Goal: Information Seeking & Learning: Learn about a topic

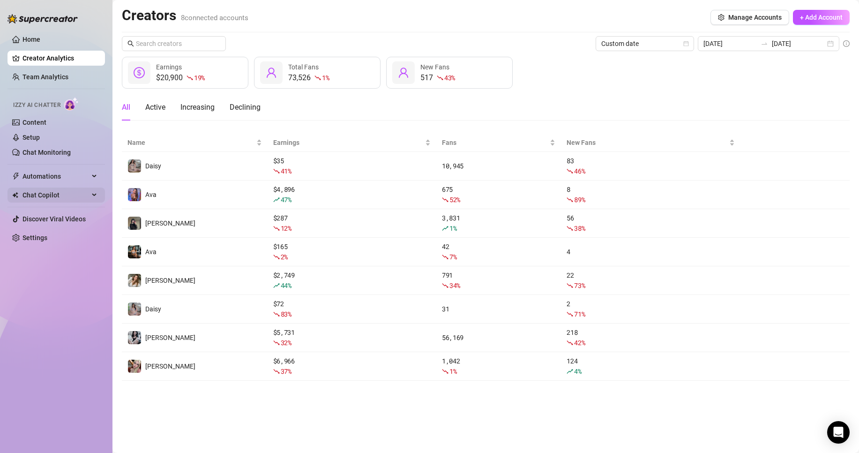
click at [59, 199] on span "Chat Copilot" at bounding box center [55, 194] width 67 height 15
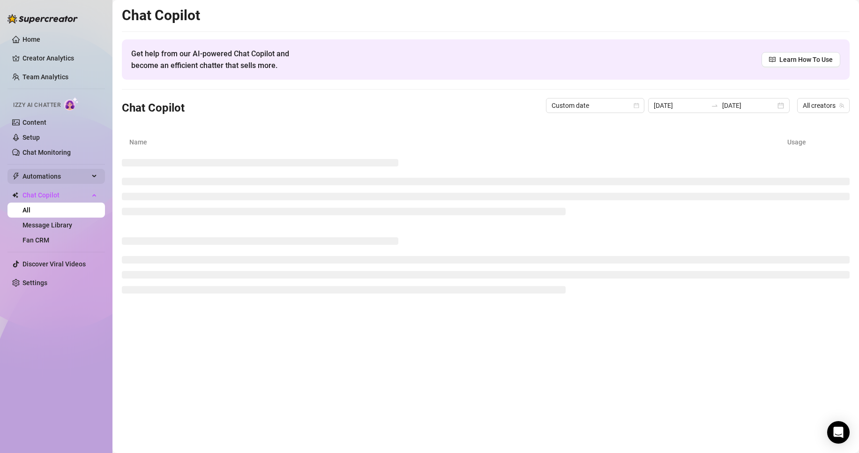
click at [59, 175] on span "Automations" at bounding box center [55, 176] width 67 height 15
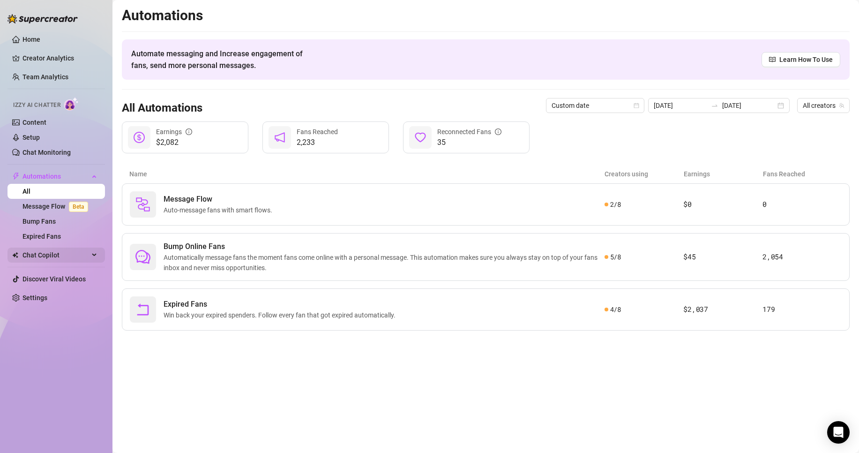
click at [56, 259] on span "Chat Copilot" at bounding box center [55, 254] width 67 height 15
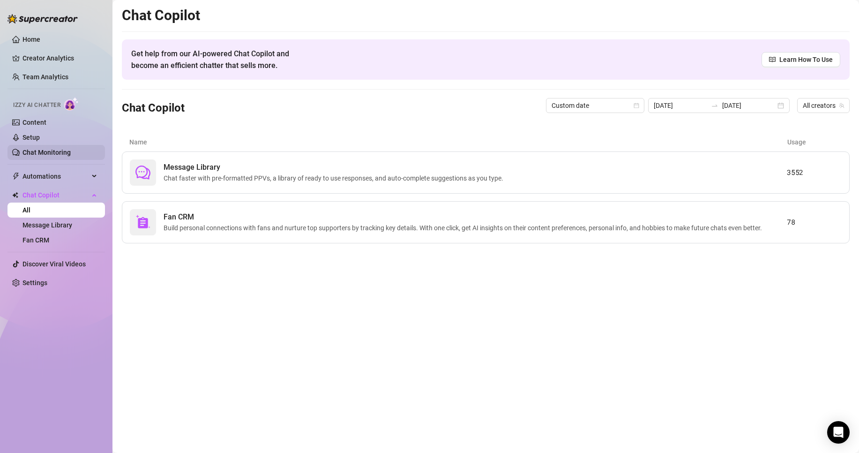
click at [51, 149] on link "Chat Monitoring" at bounding box center [46, 152] width 48 height 7
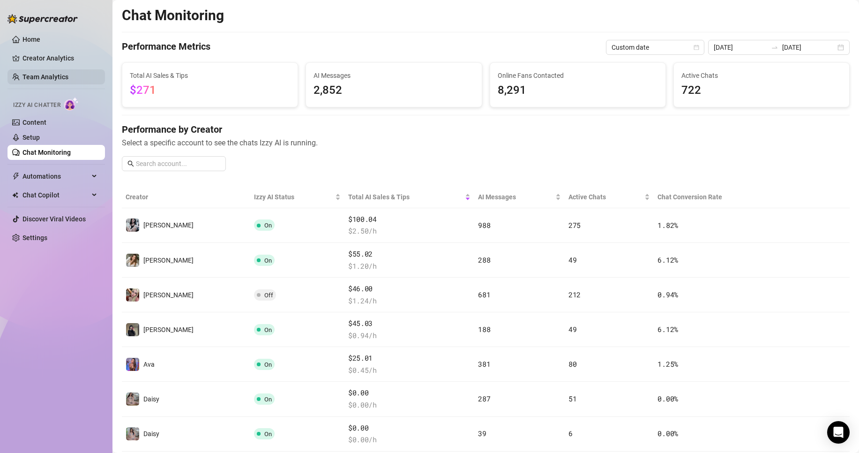
click at [67, 75] on link "Team Analytics" at bounding box center [45, 76] width 46 height 7
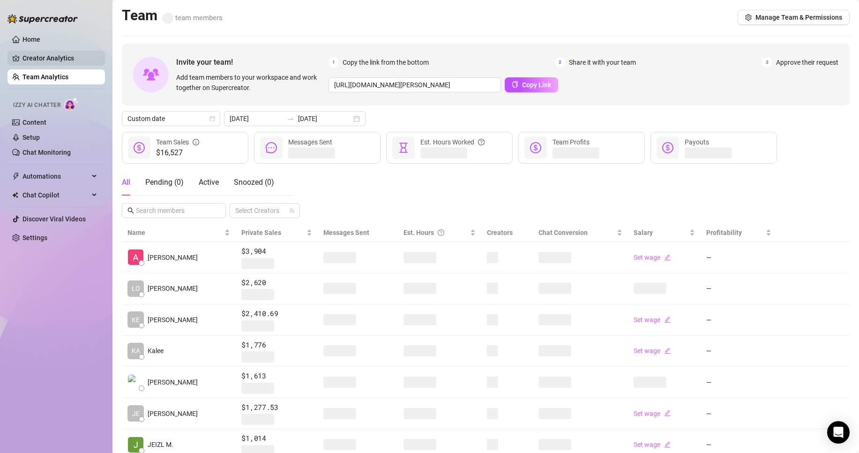
click at [75, 53] on link "Creator Analytics" at bounding box center [59, 58] width 75 height 15
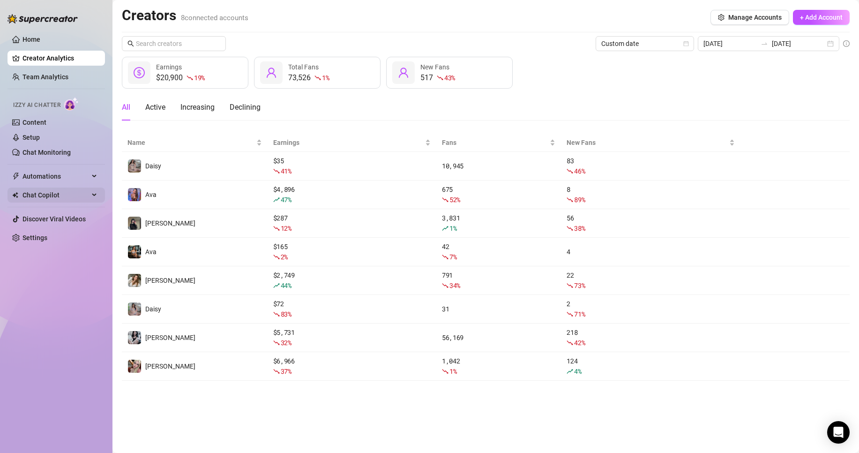
click at [60, 201] on span "Chat Copilot" at bounding box center [55, 194] width 67 height 15
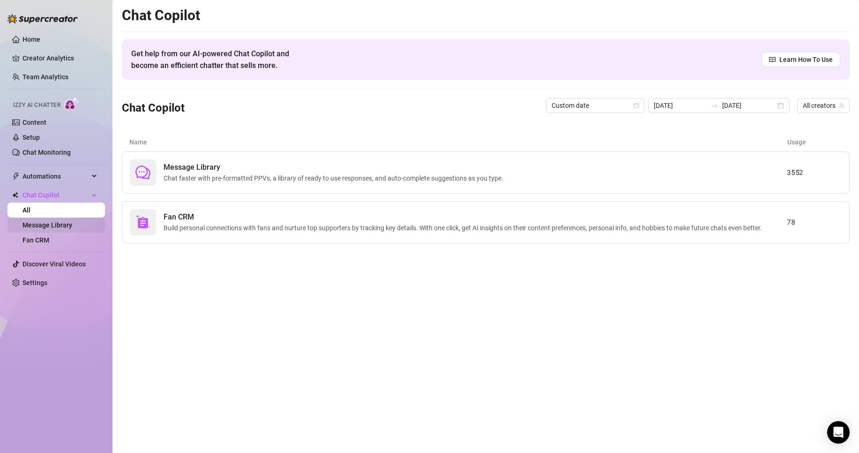
click at [60, 223] on link "Message Library" at bounding box center [47, 224] width 50 height 7
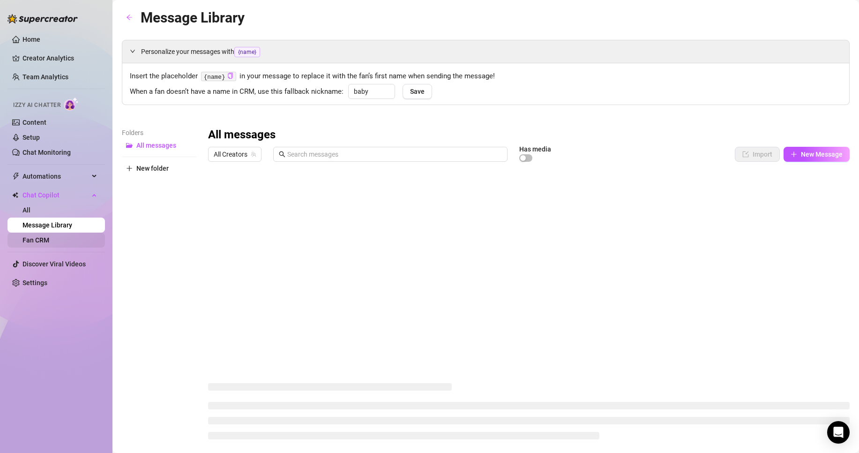
click at [49, 244] on link "Fan CRM" at bounding box center [35, 239] width 27 height 7
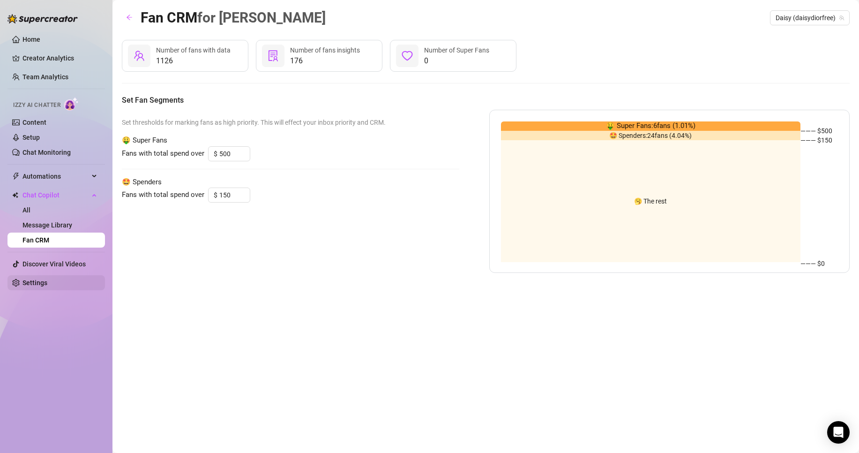
click at [47, 279] on link "Settings" at bounding box center [34, 282] width 25 height 7
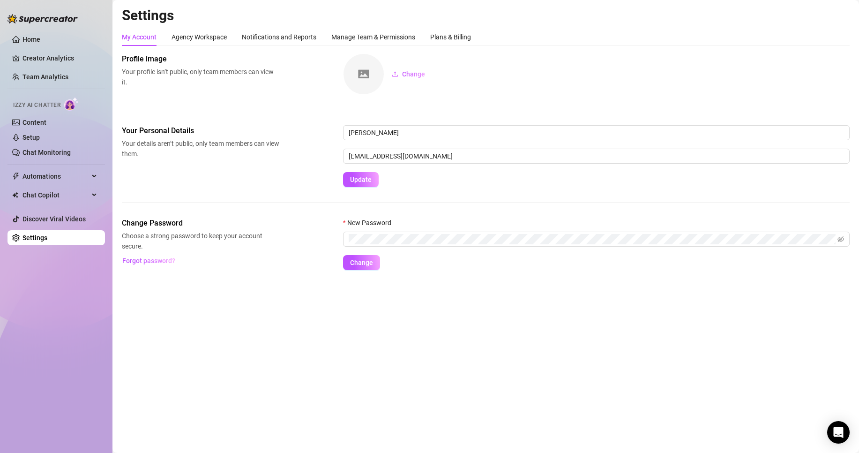
click at [476, 41] on div "My Account Agency Workspace Notifications and Reports Manage Team & Permissions…" at bounding box center [486, 37] width 728 height 18
click at [471, 39] on div "Plans & Billing" at bounding box center [450, 37] width 41 height 10
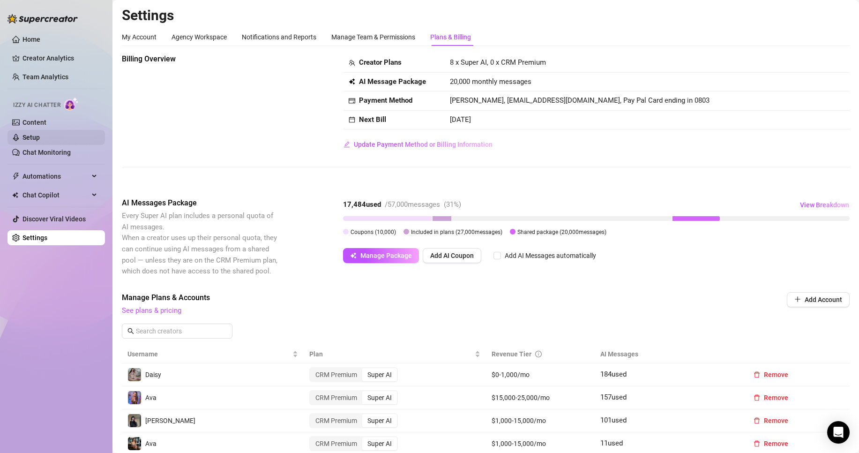
click at [40, 135] on link "Setup" at bounding box center [30, 137] width 17 height 7
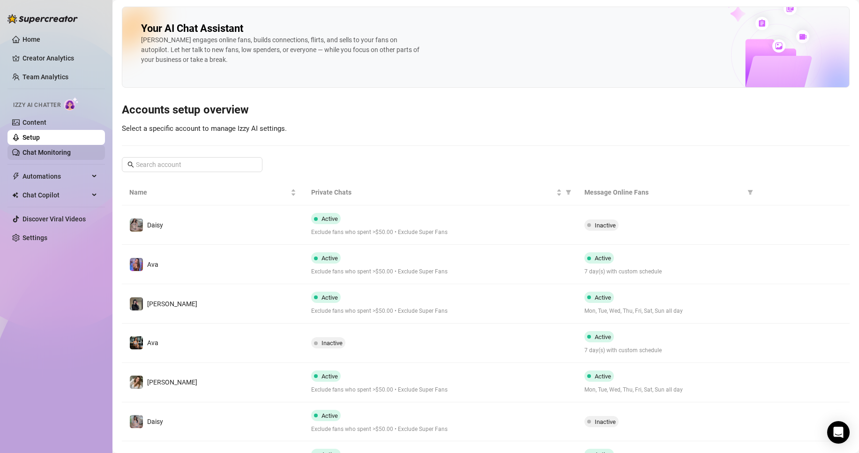
click at [70, 156] on link "Chat Monitoring" at bounding box center [46, 152] width 48 height 7
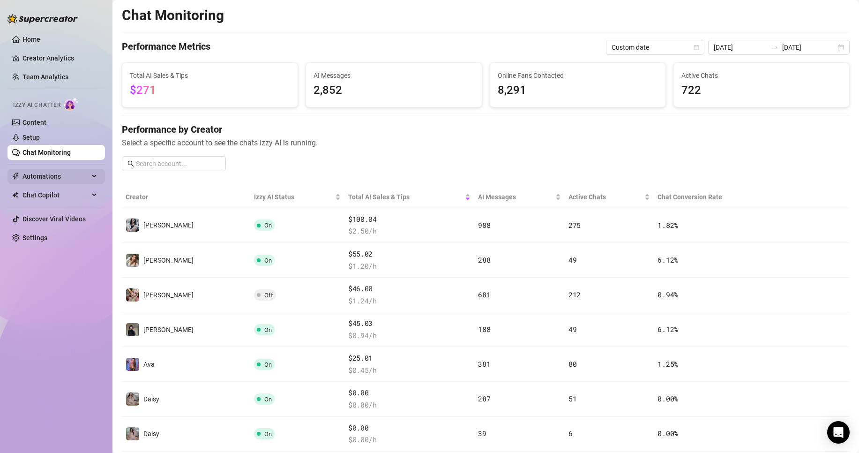
click at [70, 172] on span "Automations" at bounding box center [55, 176] width 67 height 15
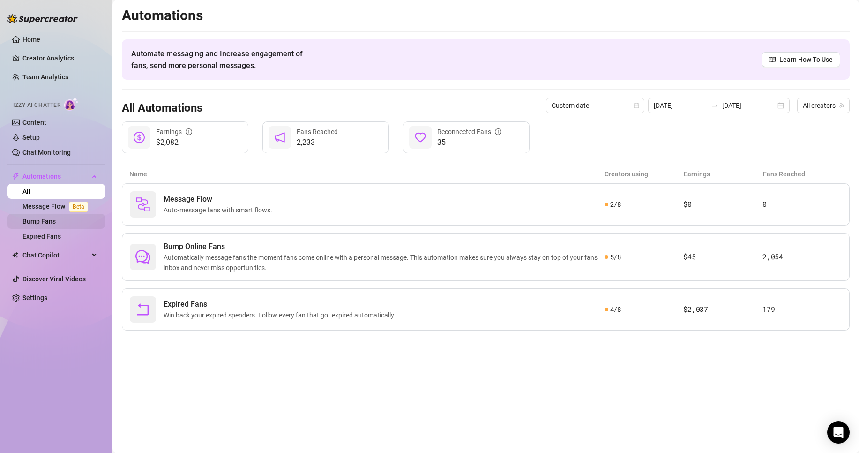
click at [56, 224] on link "Bump Fans" at bounding box center [38, 220] width 33 height 7
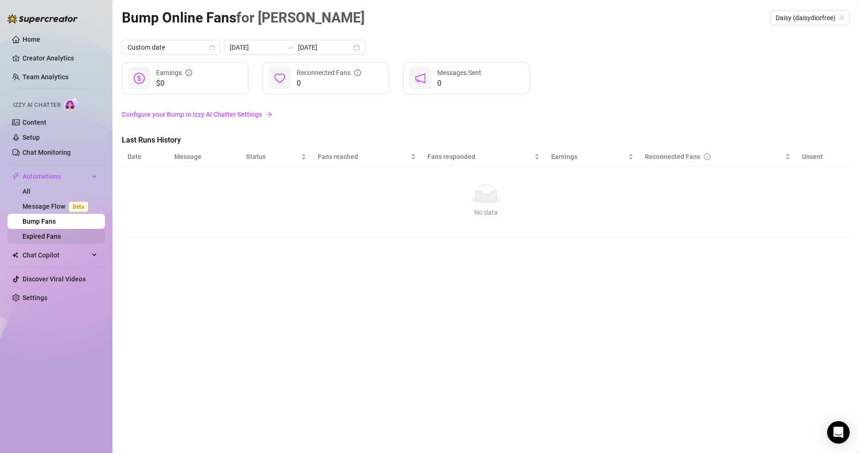
click at [61, 235] on link "Expired Fans" at bounding box center [41, 235] width 38 height 7
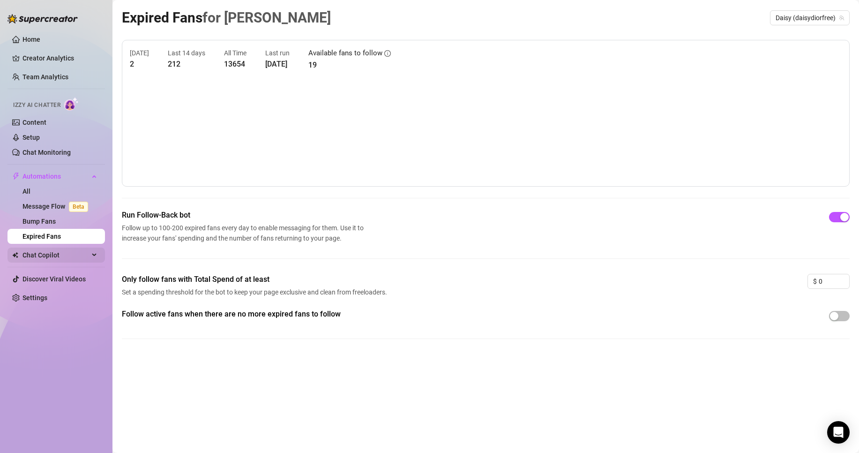
click at [67, 254] on span "Chat Copilot" at bounding box center [55, 254] width 67 height 15
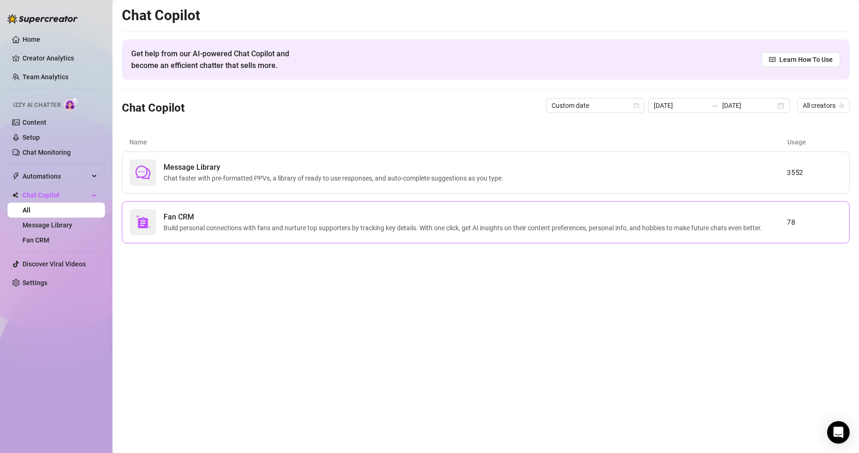
click at [364, 223] on span "Build personal connections with fans and nurture top supporters by tracking key…" at bounding box center [464, 228] width 602 height 10
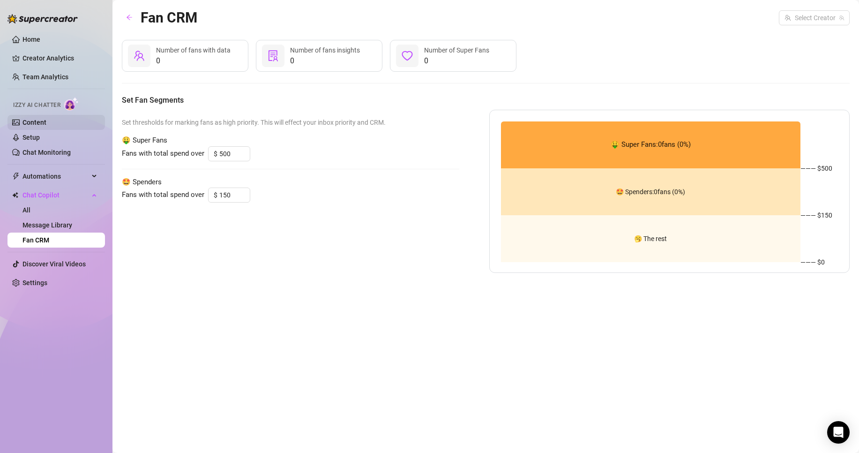
click at [46, 120] on link "Content" at bounding box center [34, 122] width 24 height 7
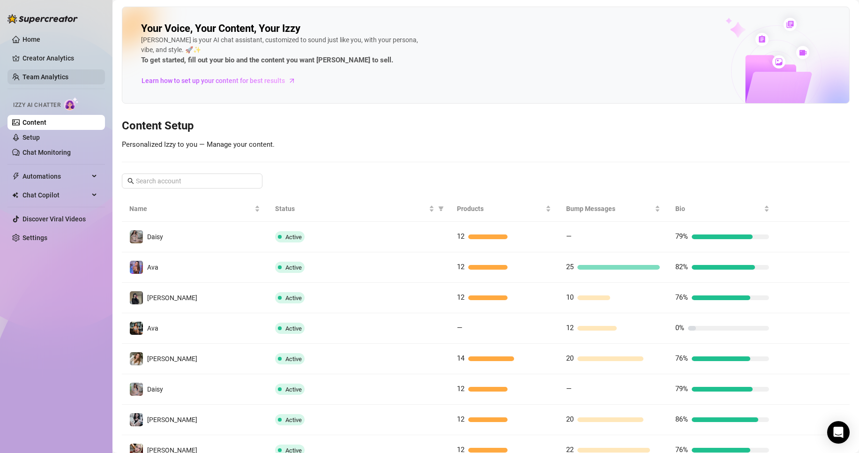
click at [64, 74] on link "Team Analytics" at bounding box center [45, 76] width 46 height 7
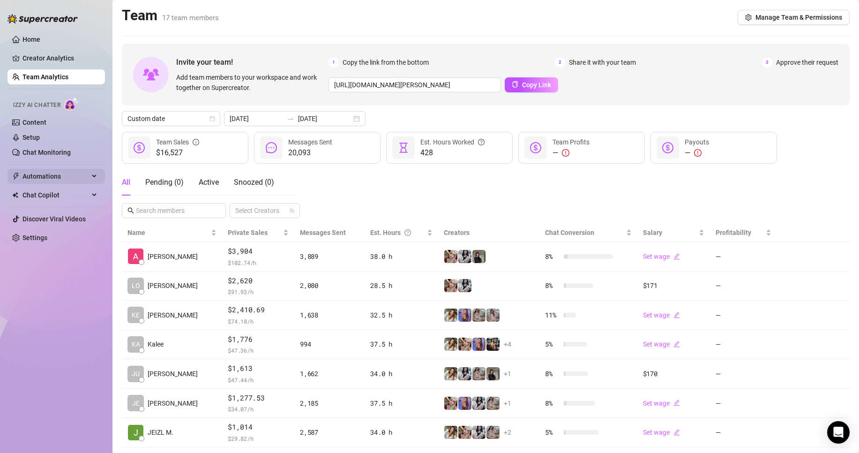
click at [52, 170] on span "Automations" at bounding box center [55, 176] width 67 height 15
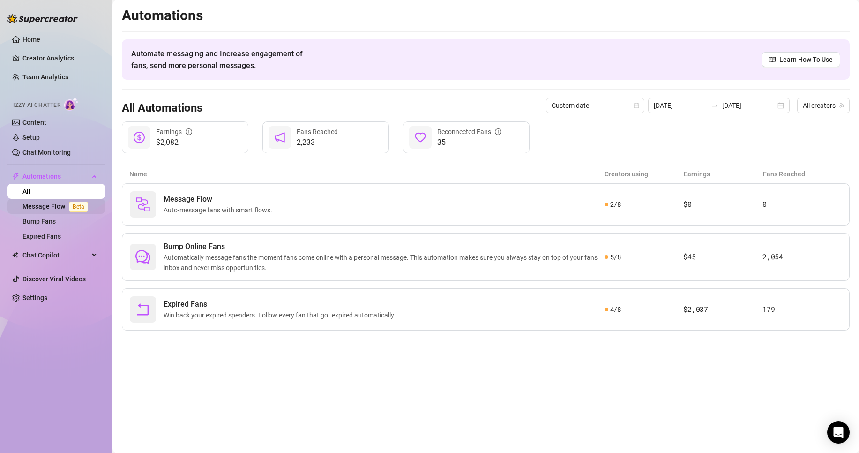
click at [52, 202] on link "Message Flow Beta" at bounding box center [56, 205] width 69 height 7
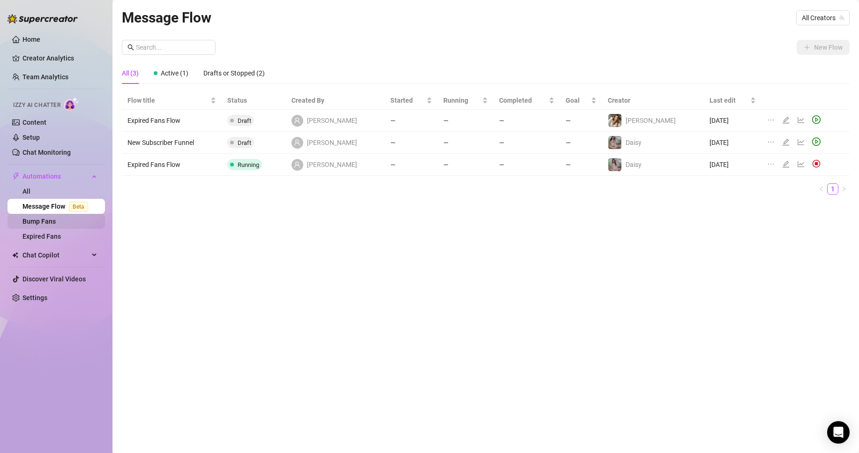
click at [52, 225] on link "Bump Fans" at bounding box center [38, 220] width 33 height 7
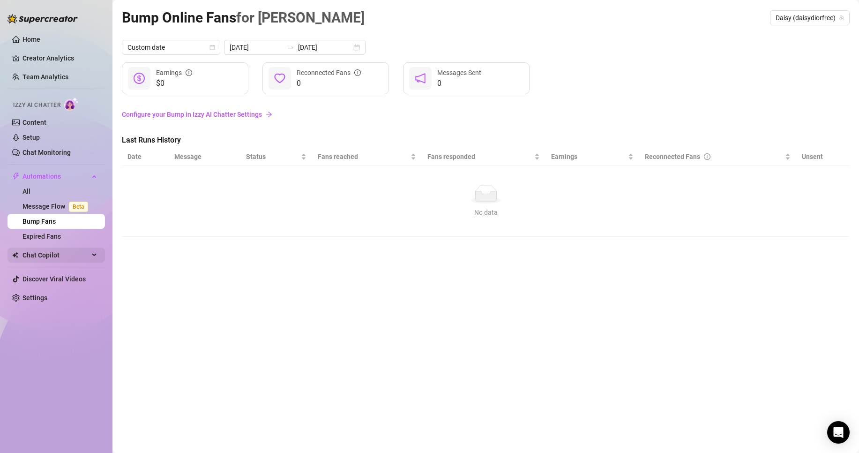
click at [56, 258] on span "Chat Copilot" at bounding box center [55, 254] width 67 height 15
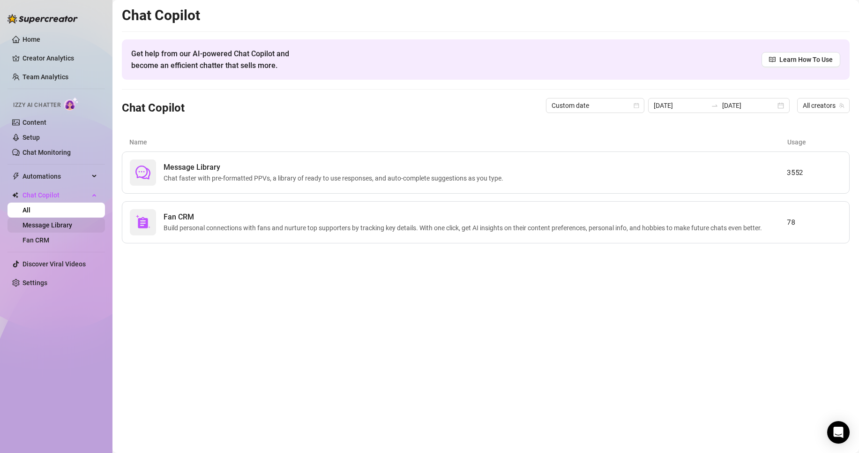
click at [63, 225] on link "Message Library" at bounding box center [47, 224] width 50 height 7
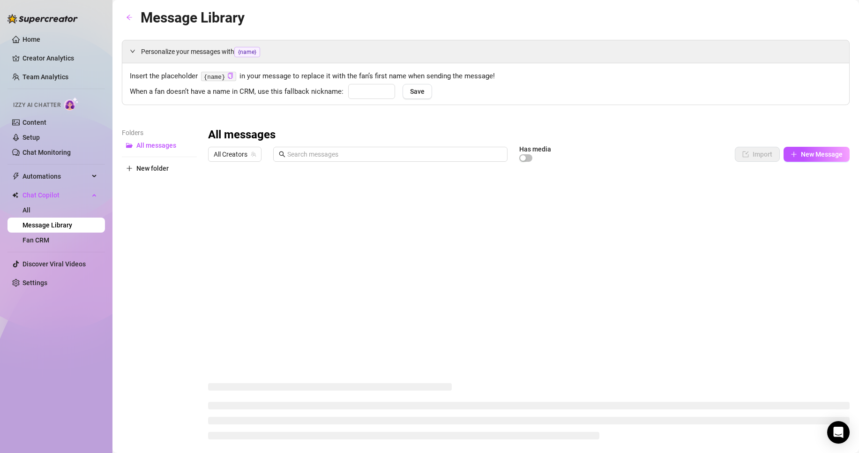
type input "baby"
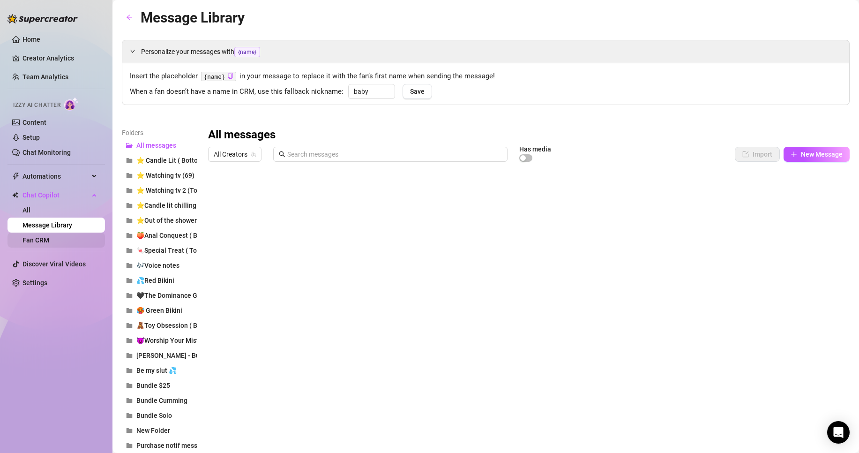
click at [49, 236] on link "Fan CRM" at bounding box center [35, 239] width 27 height 7
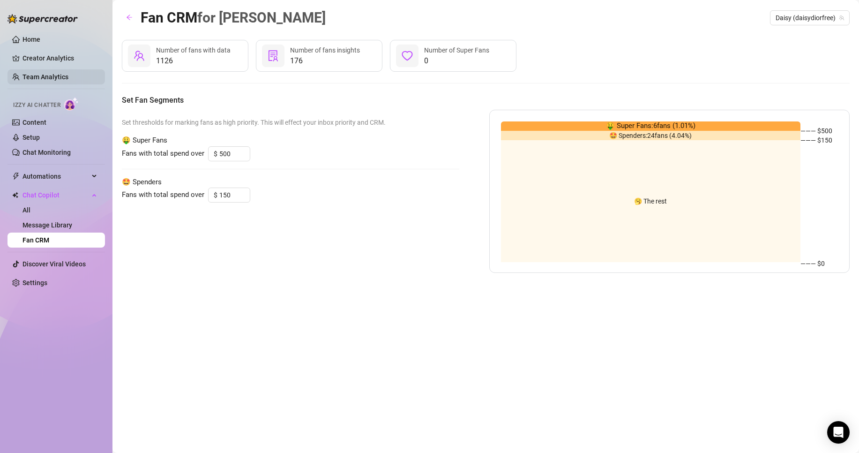
click at [58, 81] on link "Team Analytics" at bounding box center [45, 76] width 46 height 7
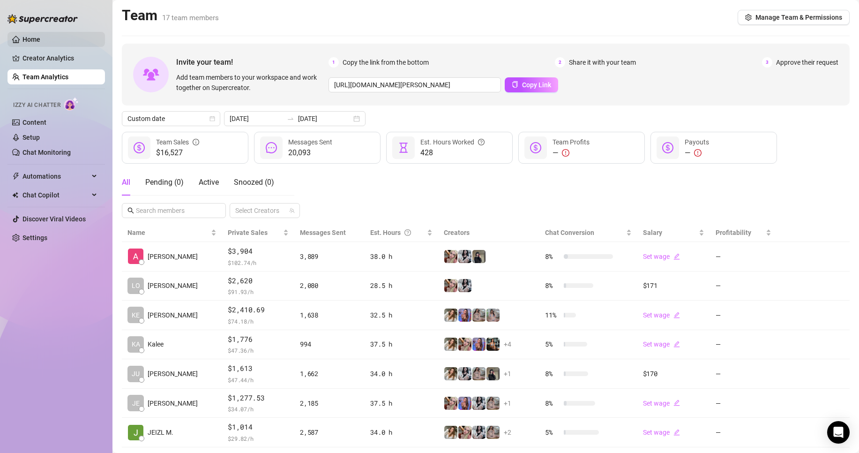
click at [40, 43] on link "Home" at bounding box center [31, 39] width 18 height 7
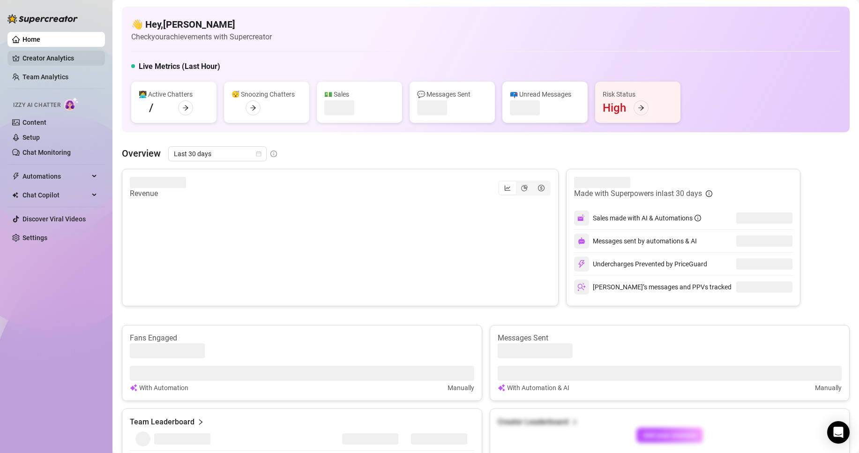
click at [61, 57] on link "Creator Analytics" at bounding box center [59, 58] width 75 height 15
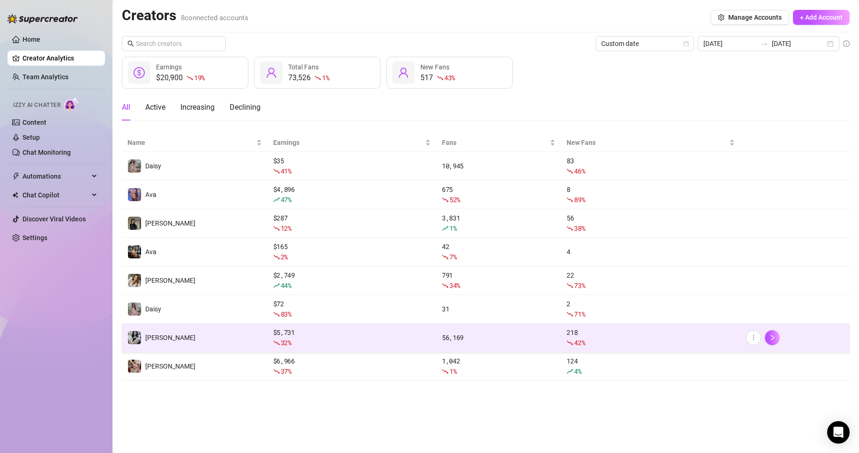
click at [300, 334] on div "$ 5,731 32 %" at bounding box center [351, 337] width 157 height 21
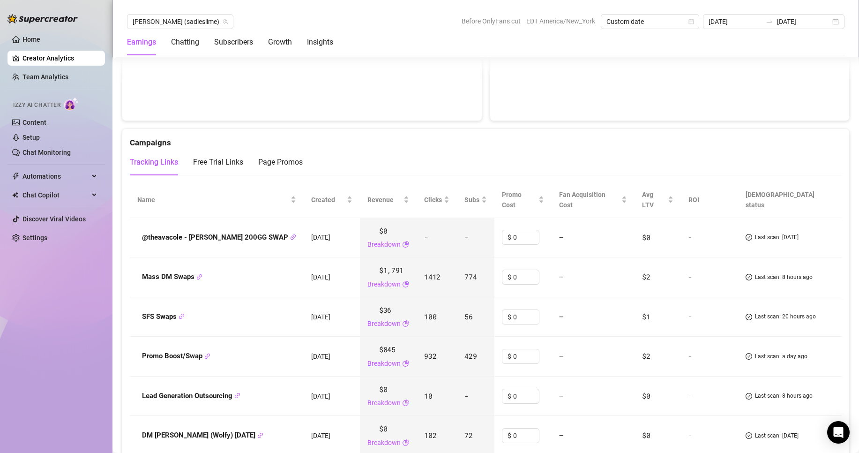
scroll to position [1094, 0]
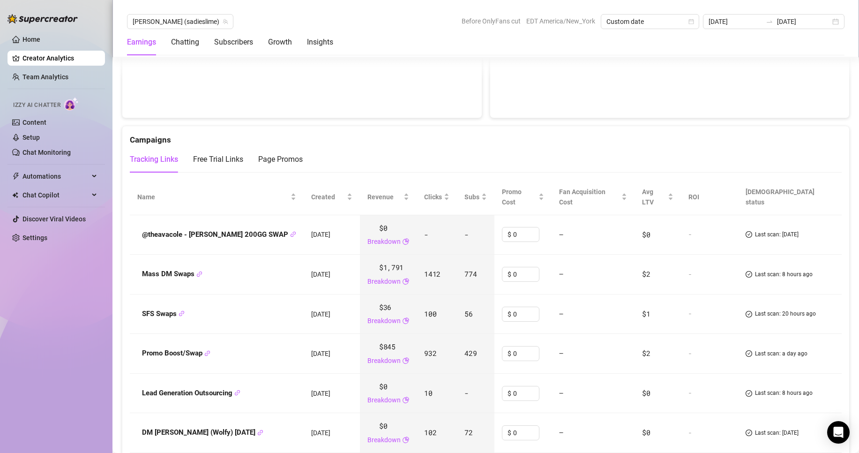
click at [73, 54] on link "Creator Analytics" at bounding box center [59, 58] width 75 height 15
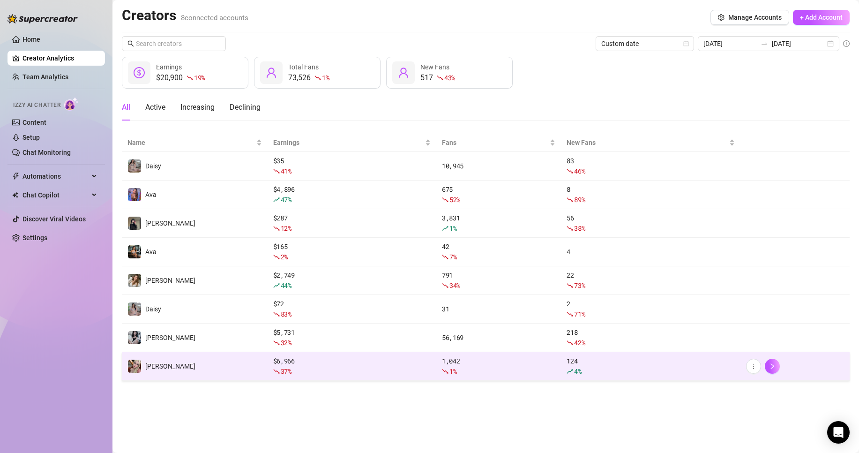
click at [247, 363] on td "[PERSON_NAME]" at bounding box center [195, 366] width 146 height 29
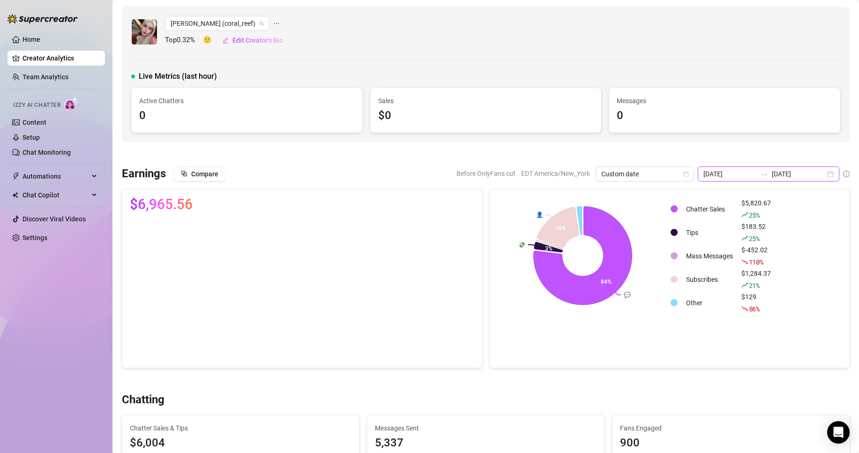
click at [789, 170] on input "[DATE]" at bounding box center [798, 174] width 53 height 10
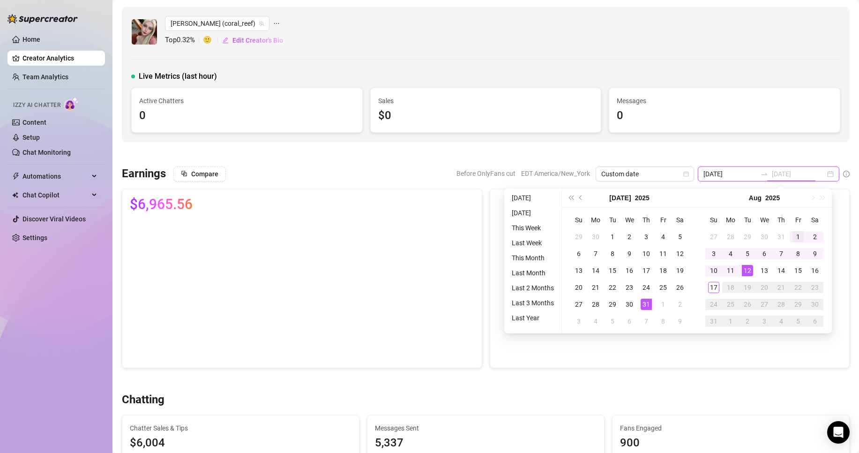
type input "[DATE]"
click at [799, 234] on div "1" at bounding box center [797, 236] width 11 height 11
type input "[DATE]"
click at [710, 291] on div "17" at bounding box center [713, 287] width 11 height 11
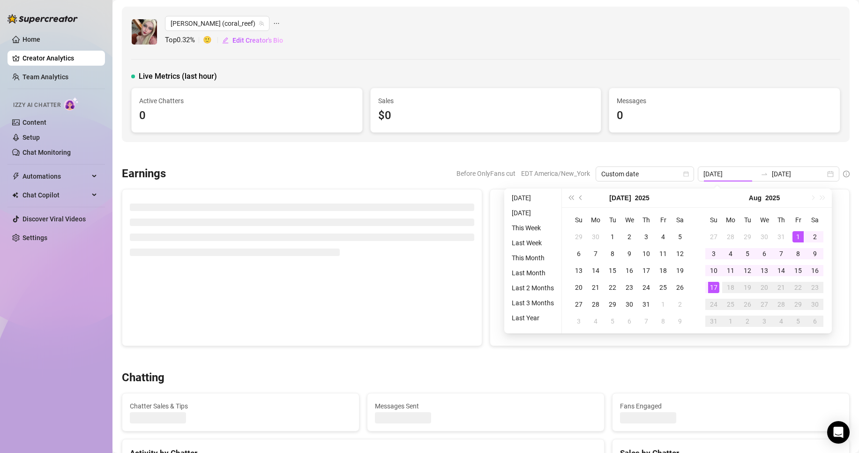
type input "[DATE]"
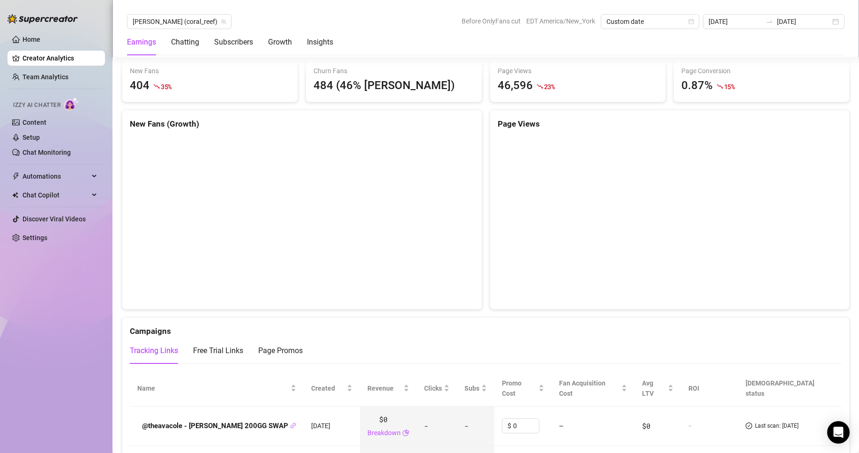
scroll to position [937, 0]
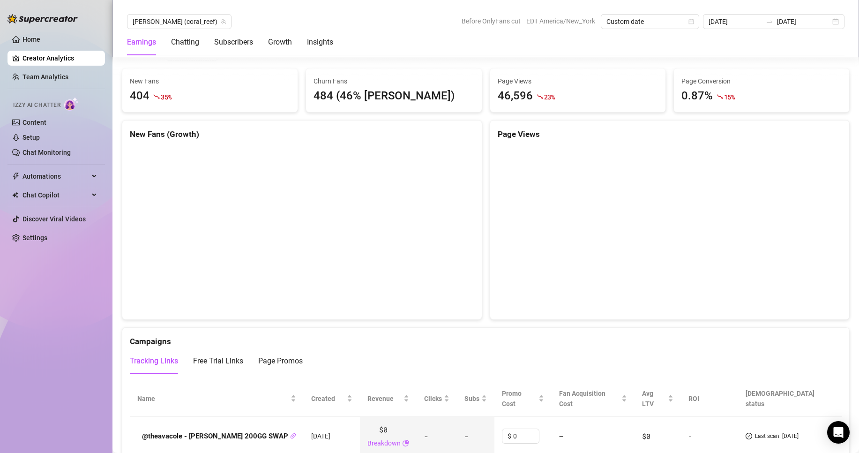
click at [199, 22] on div "[PERSON_NAME] (coral_reef) Before OnlyFans cut EDT America/New_York Custom date…" at bounding box center [485, 21] width 717 height 15
click at [197, 22] on div "[PERSON_NAME] (coral_reef) Before OnlyFans cut EDT America/New_York Custom date…" at bounding box center [485, 21] width 717 height 15
click at [194, 22] on div "[PERSON_NAME] (coral_reef)" at bounding box center [179, 21] width 104 height 15
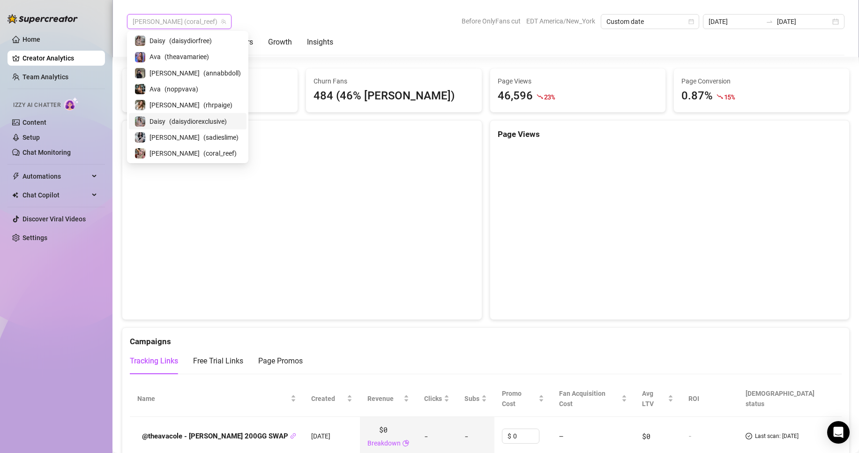
click at [203, 113] on div "Daisy ( daisydiorexclusive )" at bounding box center [188, 121] width 118 height 16
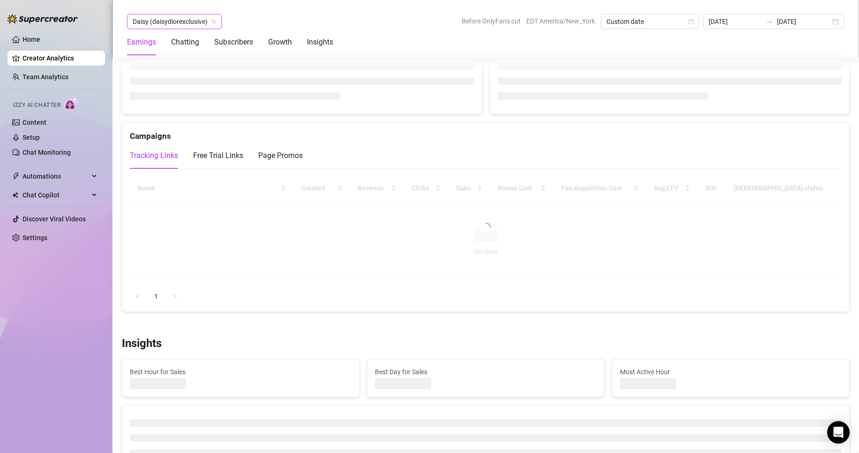
click at [195, 24] on span "Daisy (daisydiorexclusive)" at bounding box center [174, 22] width 83 height 14
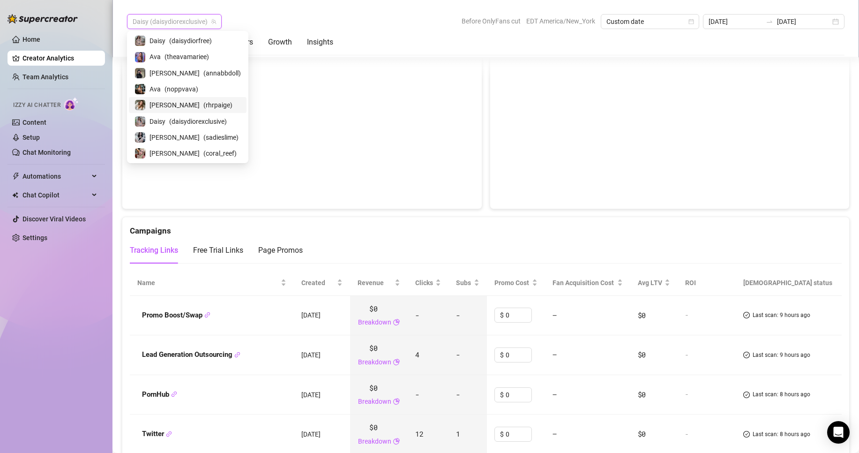
scroll to position [1016, 0]
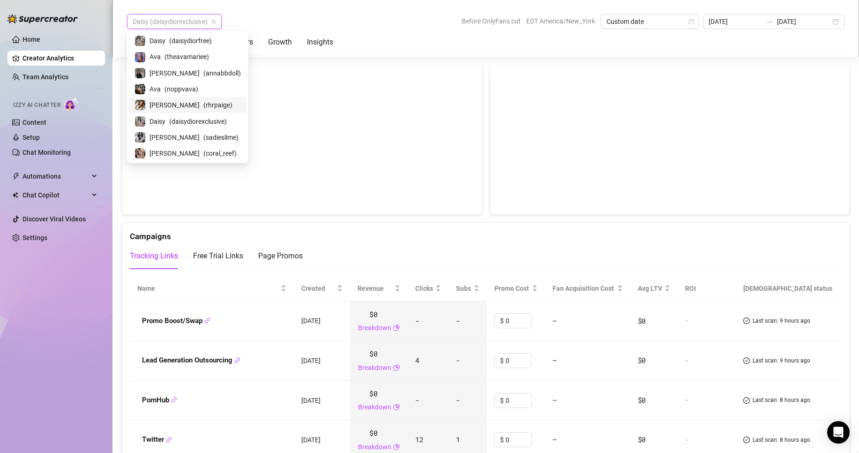
click at [203, 103] on span "( rhrpaige )" at bounding box center [217, 105] width 29 height 10
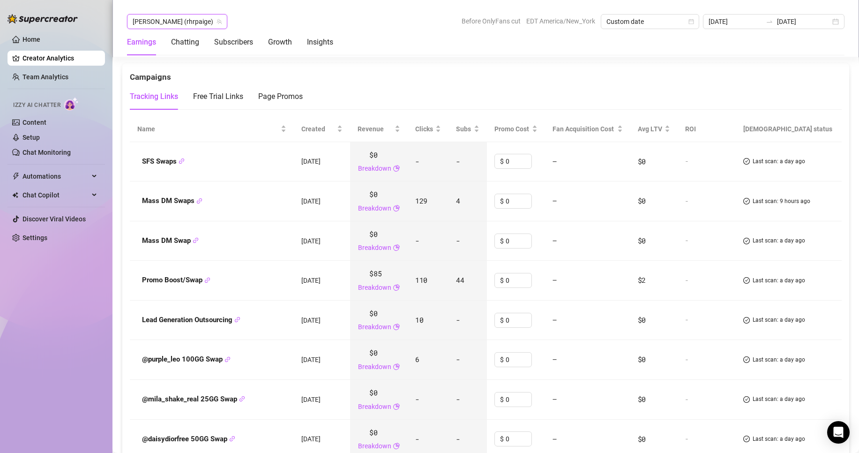
scroll to position [1172, 0]
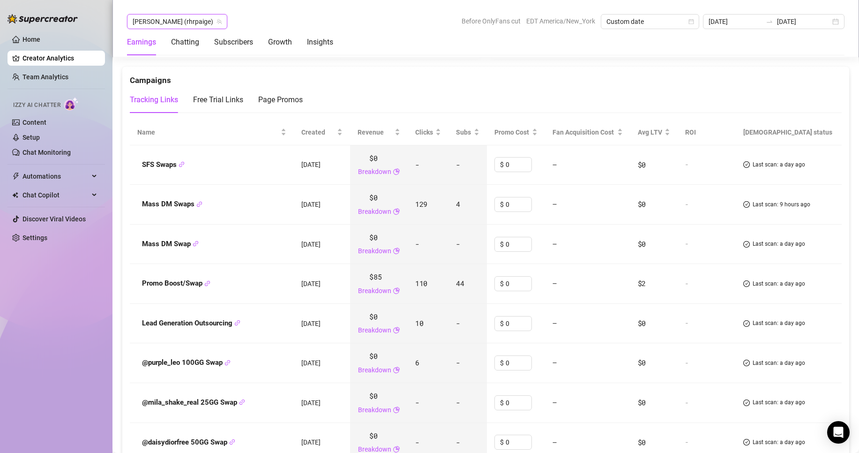
click at [166, 23] on span "[PERSON_NAME] (rhrpaige)" at bounding box center [177, 22] width 89 height 14
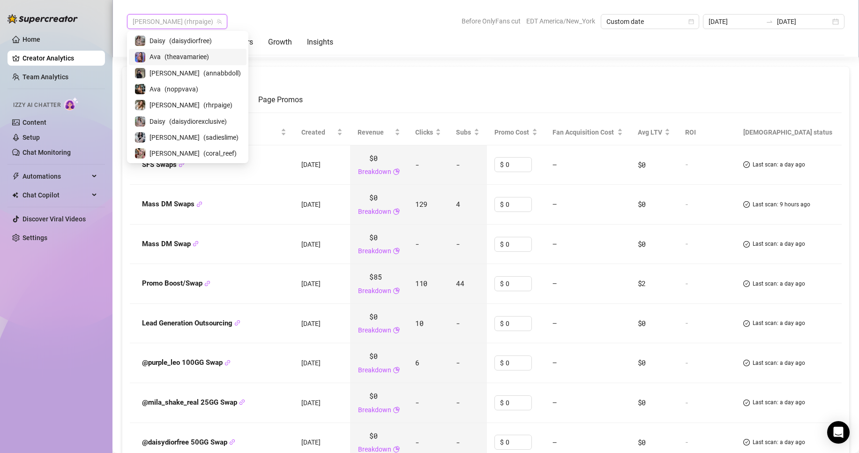
click at [181, 54] on span "( theavamariee )" at bounding box center [186, 57] width 45 height 10
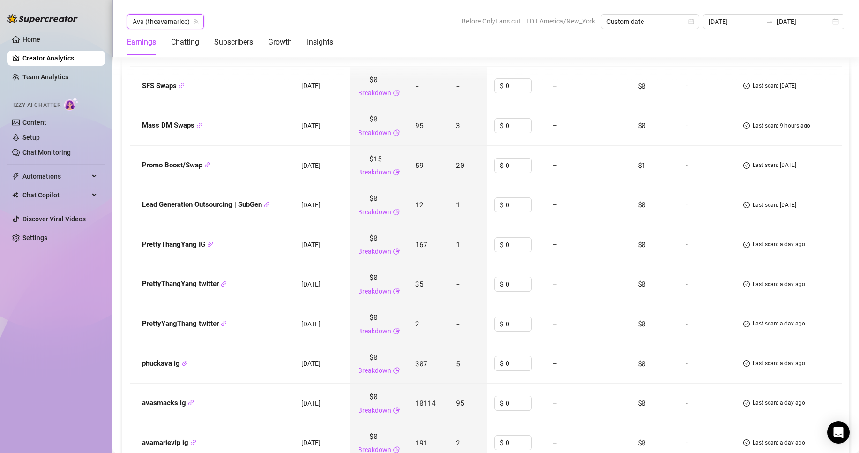
scroll to position [1199, 0]
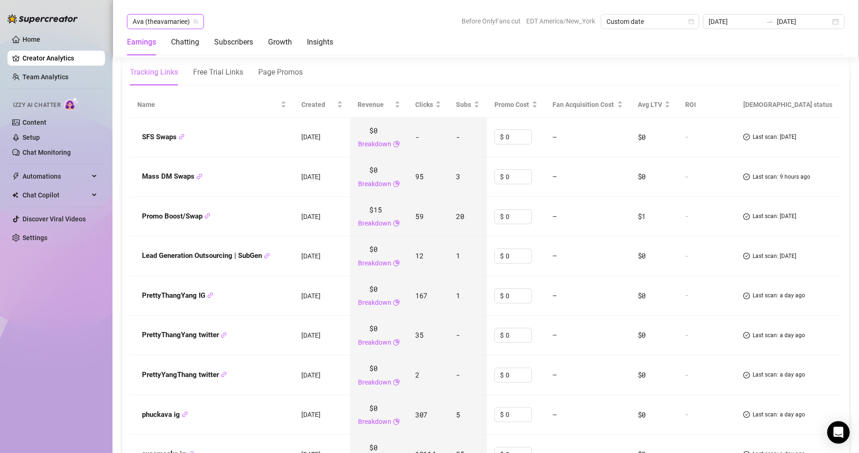
click at [151, 11] on div "Ava (theavamariee) [PERSON_NAME] (theavamariee) Before OnlyFans cut EDT America…" at bounding box center [485, 28] width 746 height 57
click at [151, 19] on span "Ava (theavamariee)" at bounding box center [166, 22] width 66 height 14
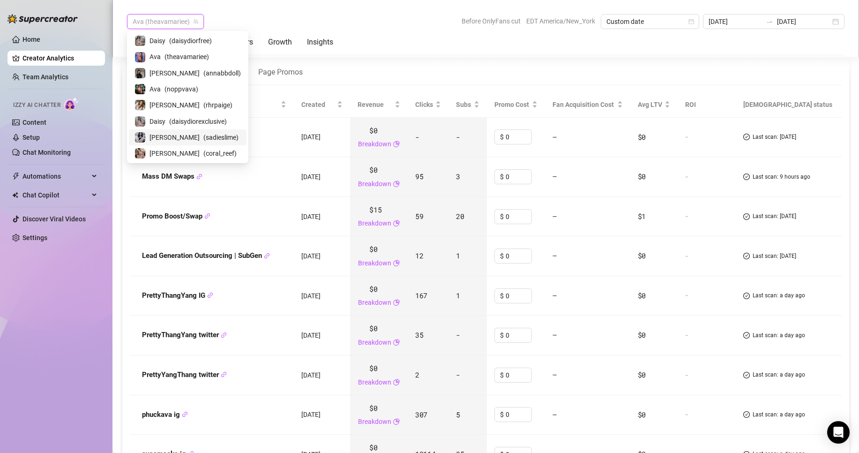
click at [203, 139] on span "( sadieslime )" at bounding box center [220, 137] width 35 height 10
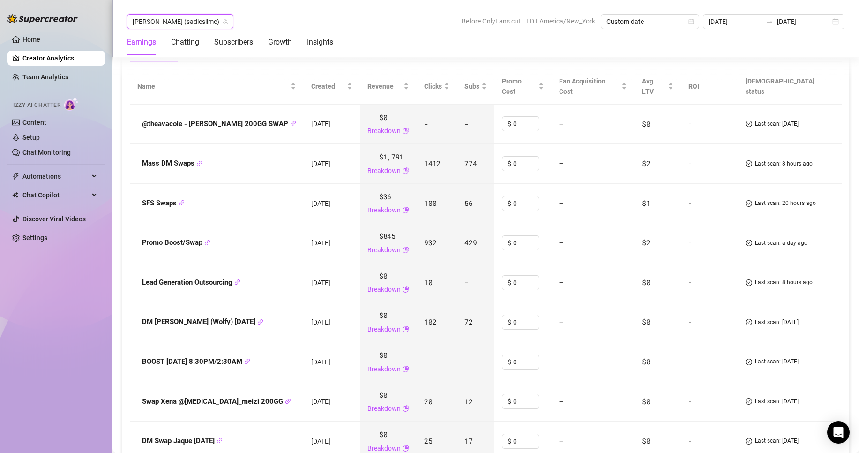
scroll to position [1220, 0]
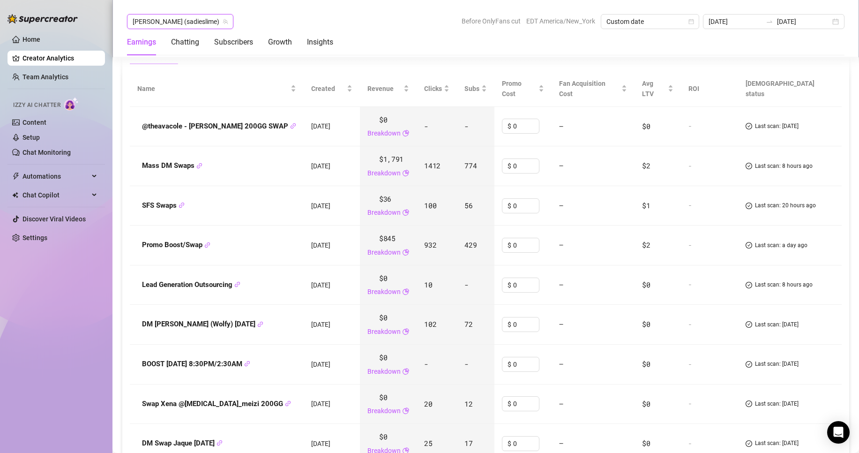
click at [170, 16] on span "[PERSON_NAME] (sadieslime)" at bounding box center [180, 22] width 95 height 14
click at [89, 298] on div "Home Creator Analytics Team Analytics Izzy AI Chatter Content Setup Chat Monito…" at bounding box center [55, 222] width 97 height 444
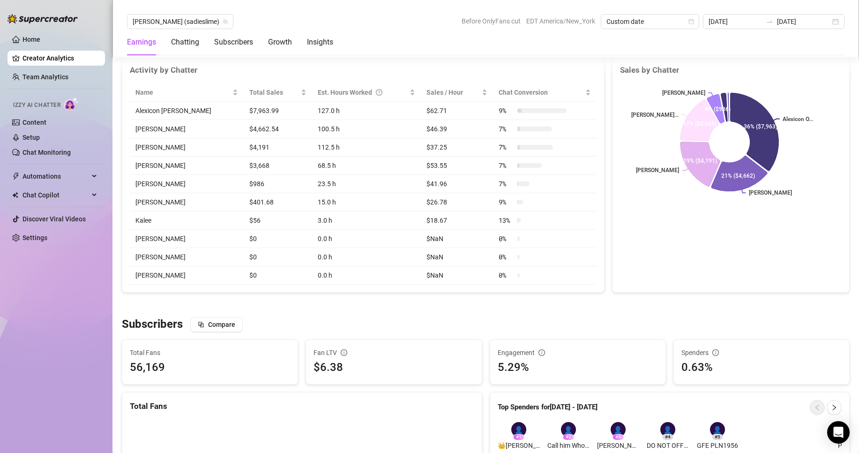
scroll to position [283, 0]
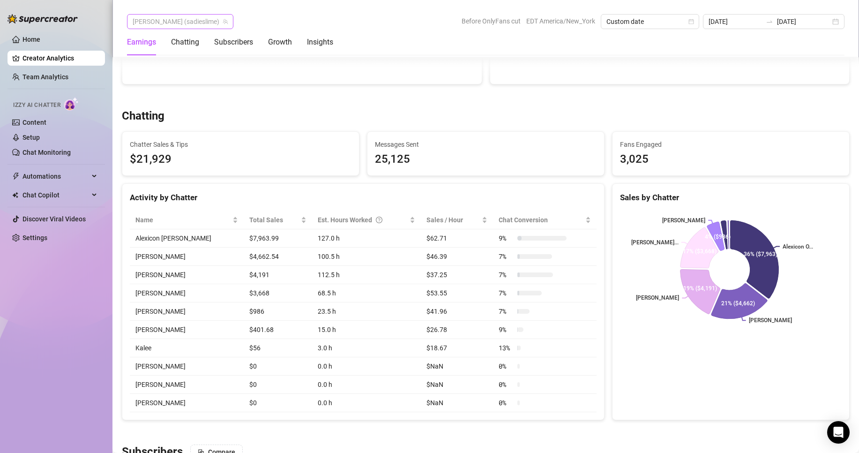
click at [164, 15] on span "[PERSON_NAME] (sadieslime)" at bounding box center [180, 22] width 95 height 14
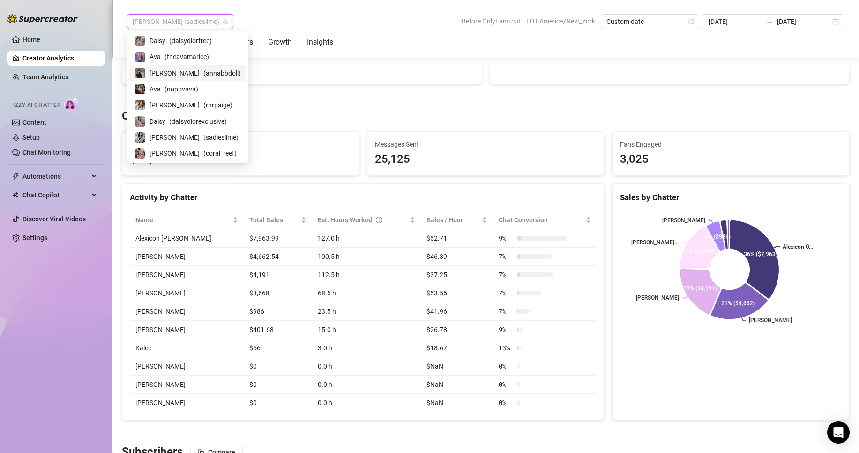
click at [62, 54] on link "Creator Analytics" at bounding box center [59, 58] width 75 height 15
